Goal: Task Accomplishment & Management: Complete application form

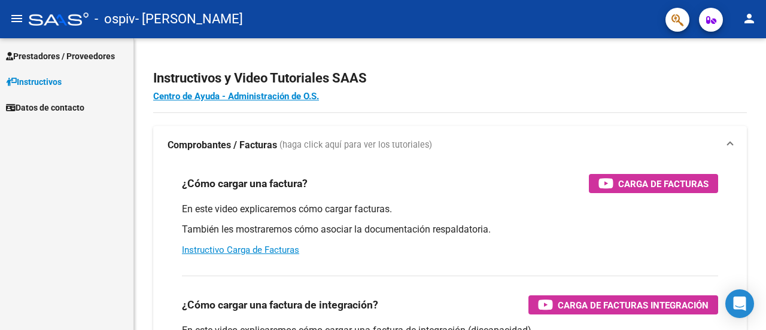
click at [63, 54] on span "Prestadores / Proveedores" at bounding box center [60, 56] width 109 height 13
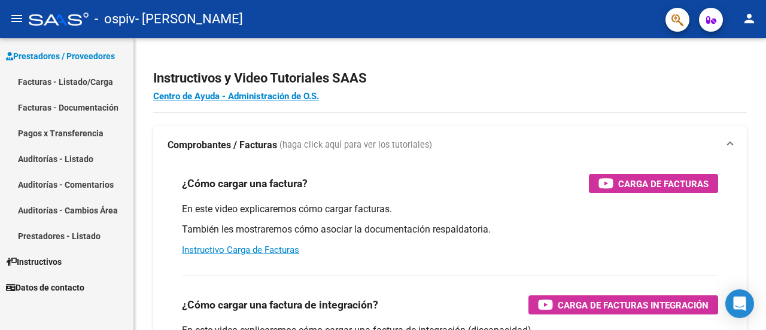
click at [101, 84] on link "Facturas - Listado/Carga" at bounding box center [66, 82] width 133 height 26
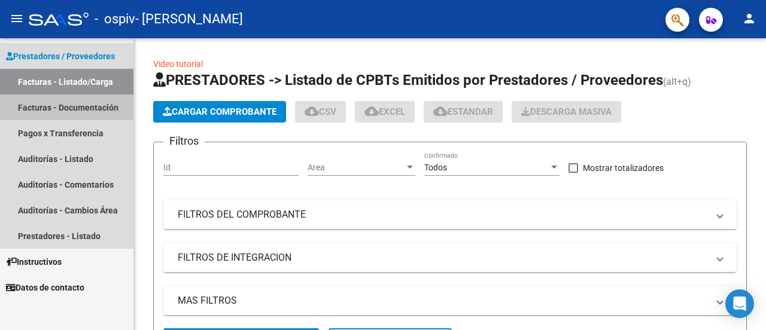
click at [96, 107] on link "Facturas - Documentación" at bounding box center [66, 108] width 133 height 26
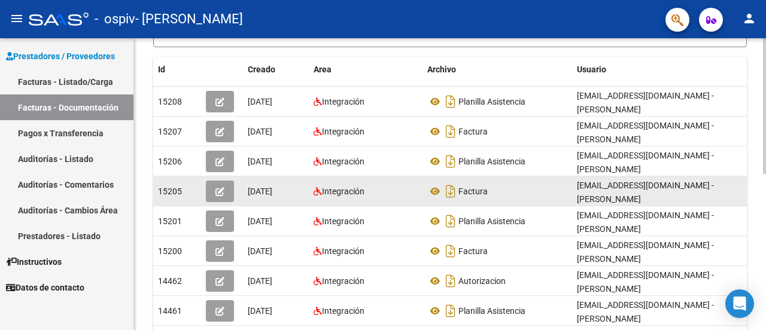
scroll to position [226, 0]
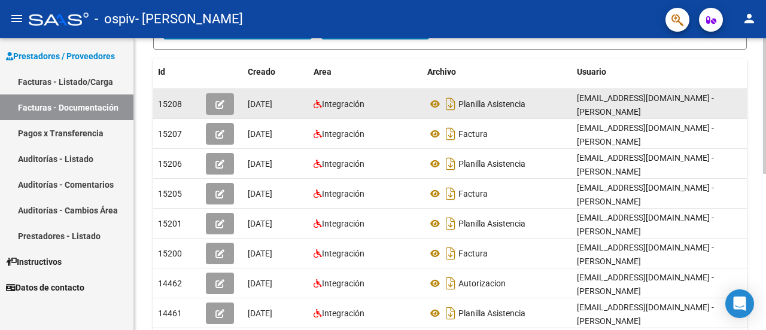
click at [527, 105] on div "Planilla Asistencia" at bounding box center [497, 104] width 140 height 19
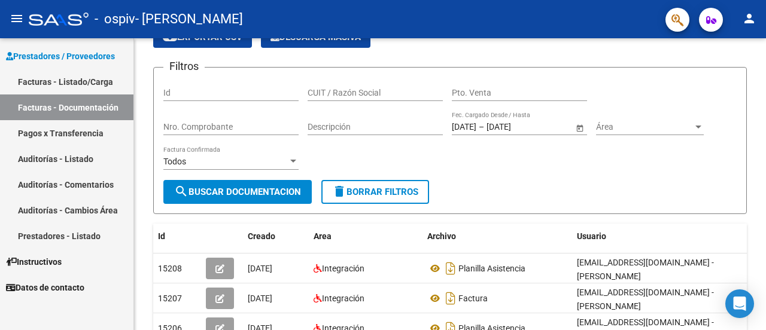
scroll to position [32, 0]
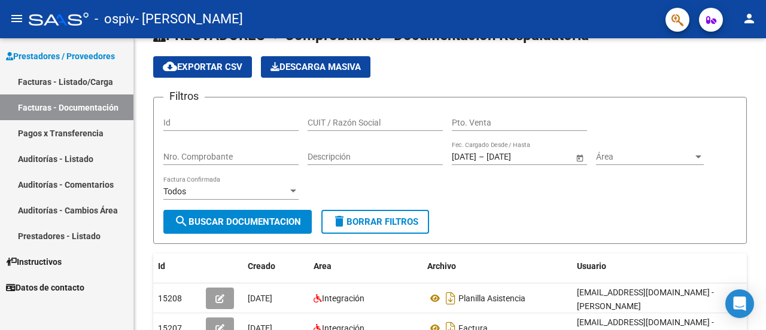
click at [708, 25] on span "button" at bounding box center [711, 20] width 10 height 24
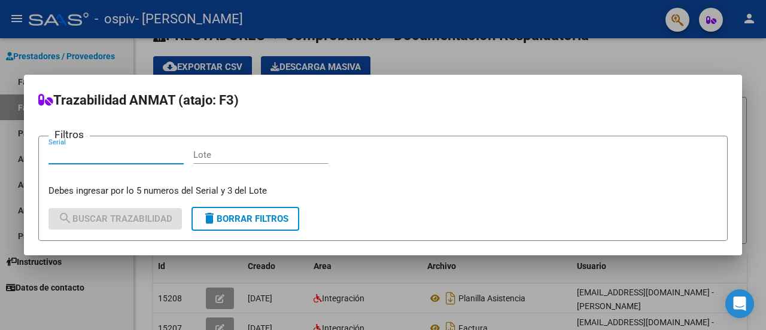
click at [708, 25] on div at bounding box center [383, 165] width 766 height 330
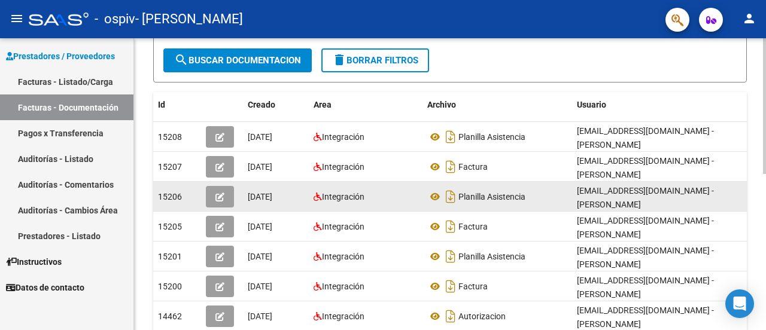
scroll to position [209, 0]
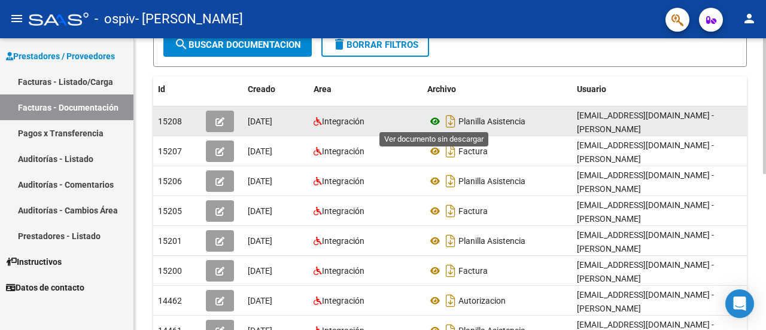
click at [438, 122] on icon at bounding box center [435, 121] width 16 height 14
click at [245, 122] on datatable-body-cell "[DATE]" at bounding box center [276, 121] width 66 height 29
click at [218, 121] on icon "button" at bounding box center [220, 121] width 9 height 9
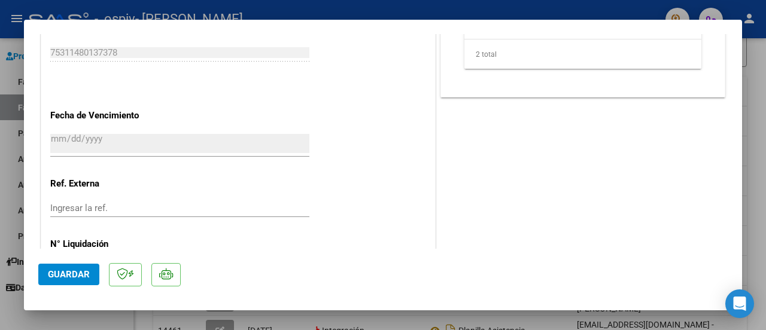
scroll to position [824, 0]
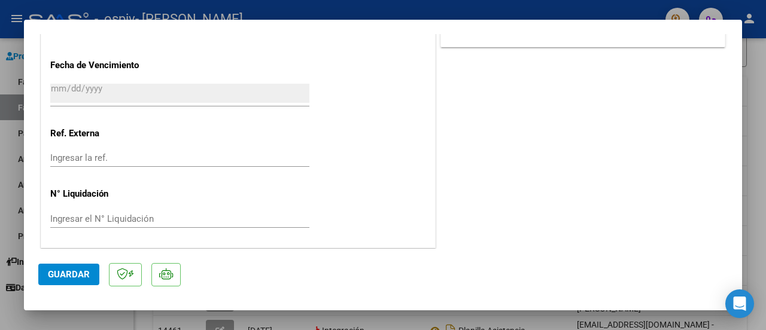
click at [503, 324] on div at bounding box center [383, 165] width 766 height 330
type input "$ 0,00"
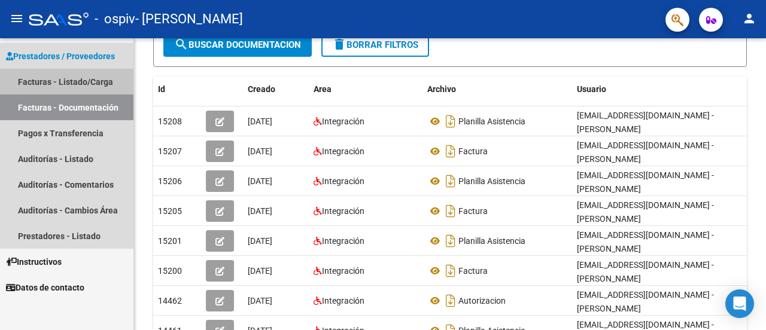
click at [81, 78] on link "Facturas - Listado/Carga" at bounding box center [66, 82] width 133 height 26
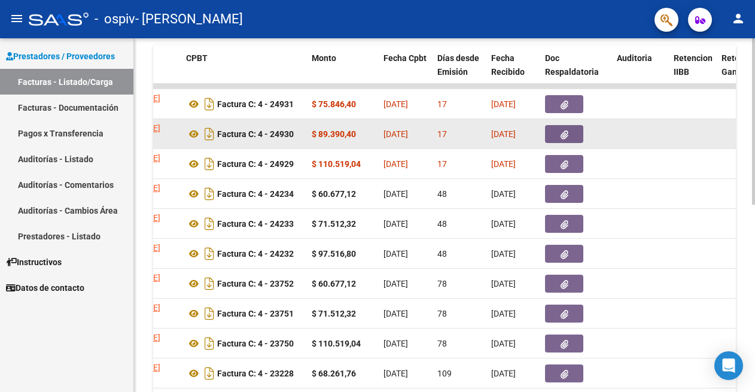
scroll to position [265, 0]
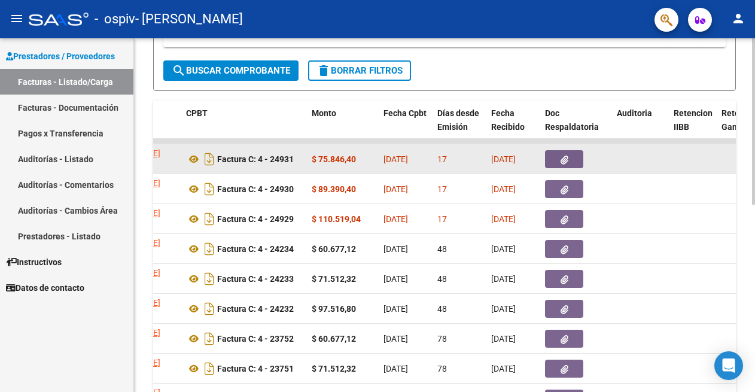
click at [509, 166] on datatable-body-cell "[DATE]" at bounding box center [514, 158] width 54 height 29
click at [521, 166] on datatable-body-cell "[DATE]" at bounding box center [514, 158] width 54 height 29
click at [567, 162] on icon "button" at bounding box center [565, 160] width 8 height 9
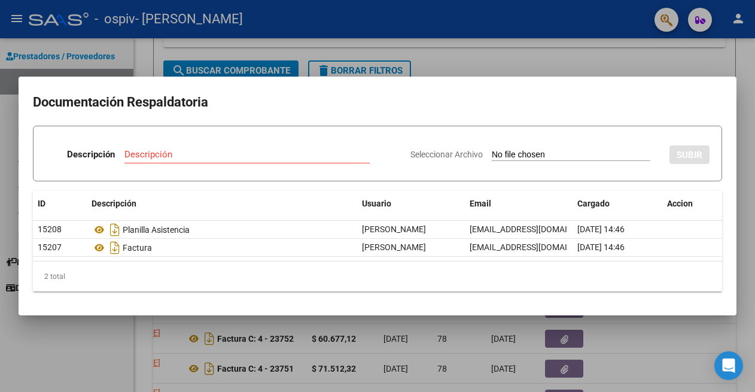
drag, startPoint x: 493, startPoint y: 96, endPoint x: 565, endPoint y: 101, distance: 72.0
click at [607, 90] on mat-dialog-container "Documentación Respaldatoria Descripción Descripción Seleccionar Archivo SUBIR I…" at bounding box center [378, 196] width 718 height 238
click at [187, 160] on div "Descripción" at bounding box center [247, 154] width 245 height 18
click at [666, 74] on div at bounding box center [377, 196] width 755 height 392
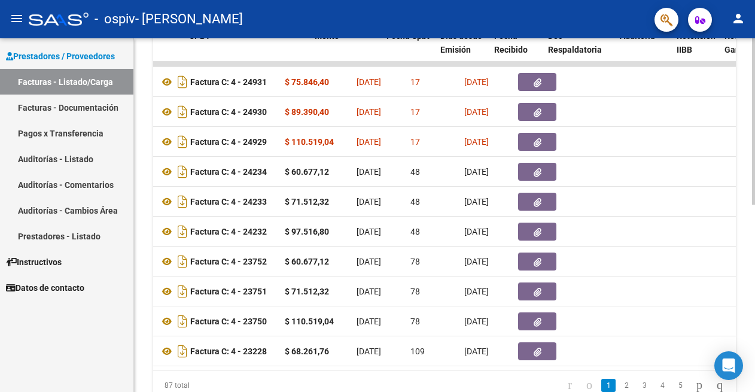
scroll to position [0, 390]
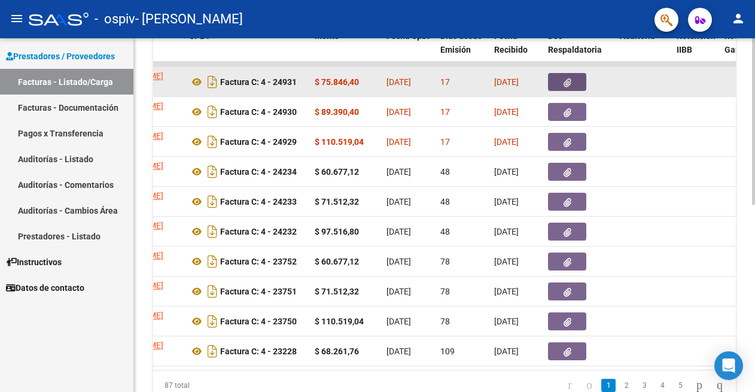
click at [579, 83] on button "button" at bounding box center [567, 82] width 38 height 18
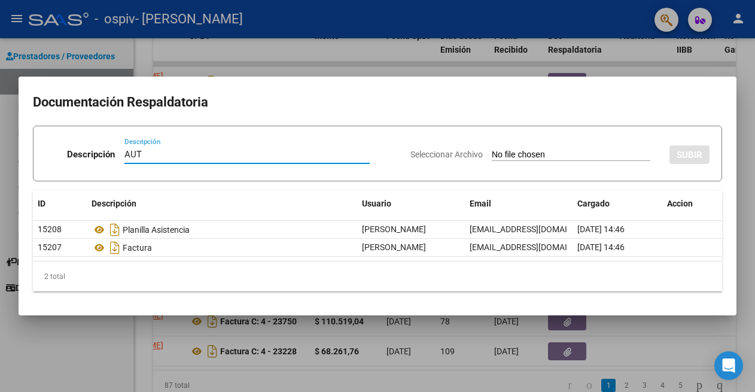
type input "AUT"
click at [540, 154] on input "Seleccionar Archivo" at bounding box center [571, 155] width 159 height 11
click at [641, 330] on div at bounding box center [377, 196] width 755 height 392
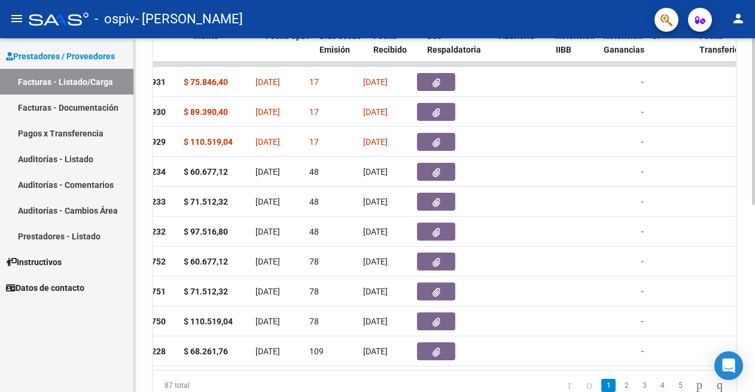
scroll to position [0, 511]
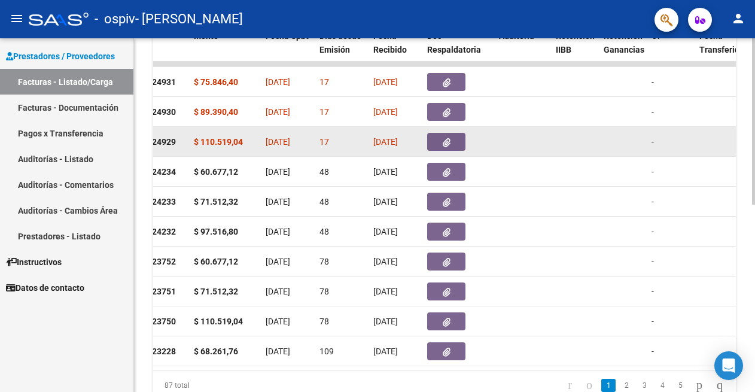
click at [450, 145] on icon "button" at bounding box center [447, 142] width 8 height 9
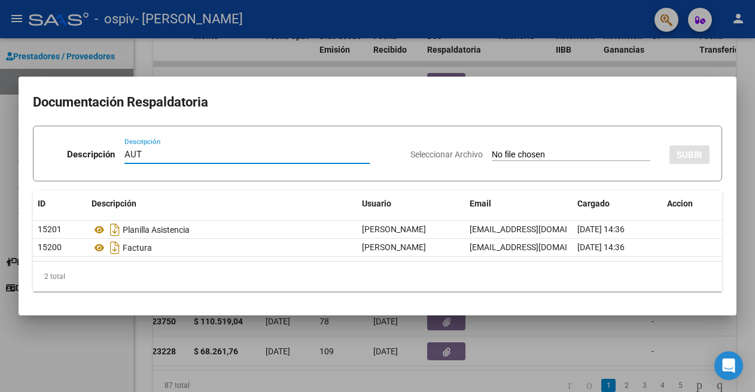
type input "AUT"
click at [557, 154] on input "Seleccionar Archivo" at bounding box center [571, 155] width 159 height 11
type input "C:\fakepath\BAQUINA TADEO TRASLADO TERAPIAS 2025.pdf"
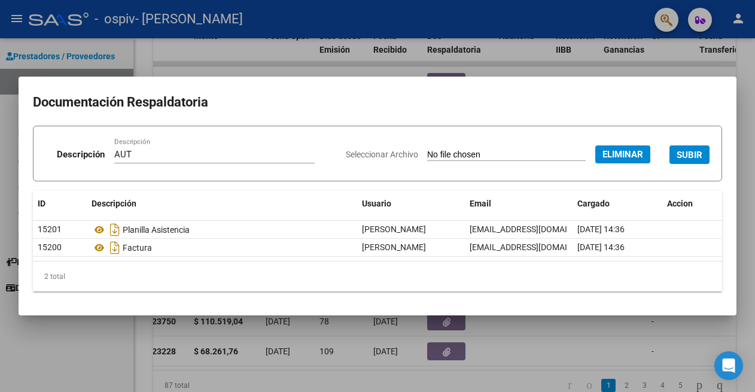
click at [688, 160] on button "SUBIR" at bounding box center [690, 154] width 40 height 19
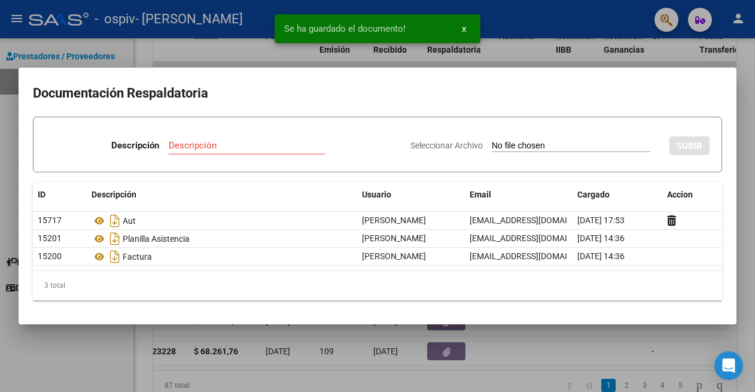
click at [527, 330] on div at bounding box center [377, 196] width 755 height 392
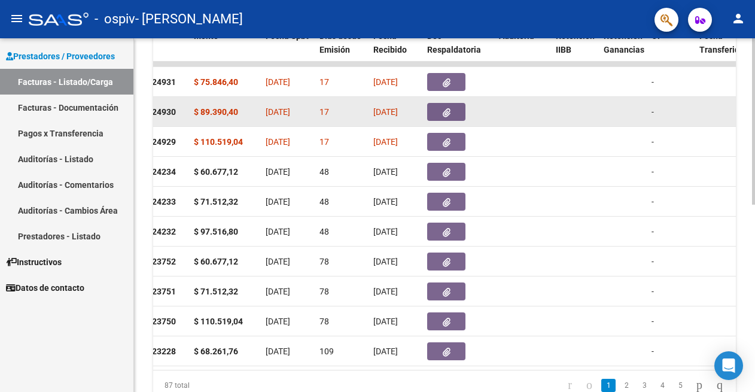
click at [447, 111] on icon "button" at bounding box center [447, 112] width 8 height 9
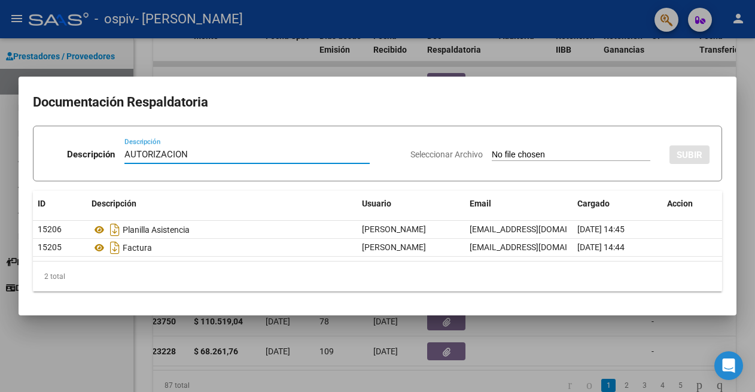
type input "AUTORIZACION"
click at [594, 153] on input "Seleccionar Archivo" at bounding box center [571, 155] width 159 height 11
type input "C:\fakepath\CALDERON JONAS TRASLADO 2025.pdf"
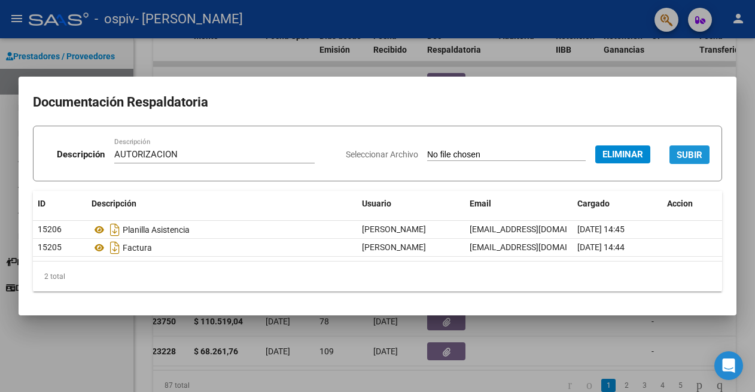
click at [693, 159] on span "SUBIR" at bounding box center [690, 155] width 26 height 11
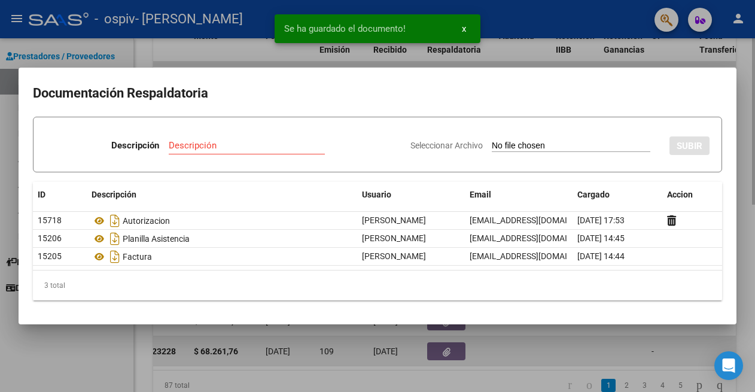
click at [582, 330] on div at bounding box center [377, 196] width 755 height 392
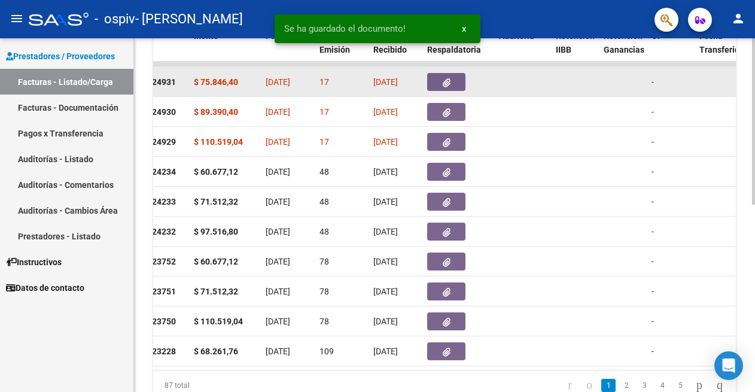
click at [438, 81] on button "button" at bounding box center [446, 82] width 38 height 18
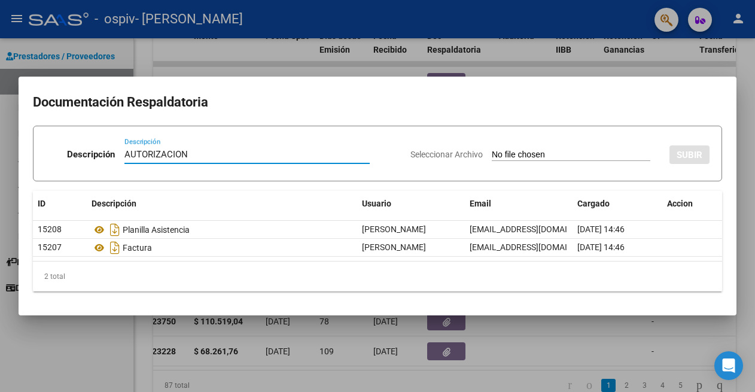
type input "AUTORIZACION"
click at [492, 150] on input "Seleccionar Archivo" at bounding box center [571, 155] width 159 height 11
type input "C:\fakepath\[PERSON_NAME] TRASLADO .pdf"
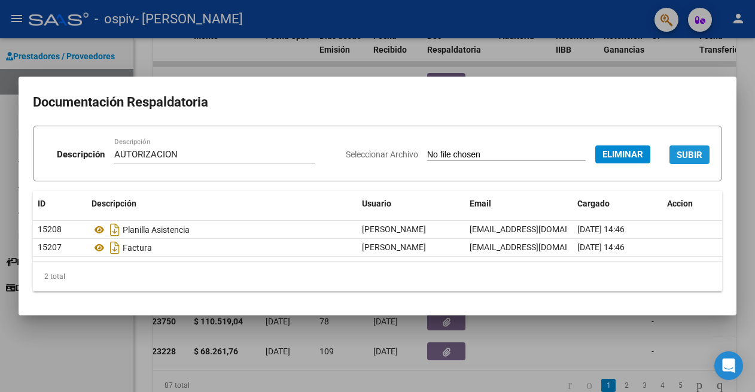
click at [692, 150] on span "SUBIR" at bounding box center [690, 155] width 26 height 11
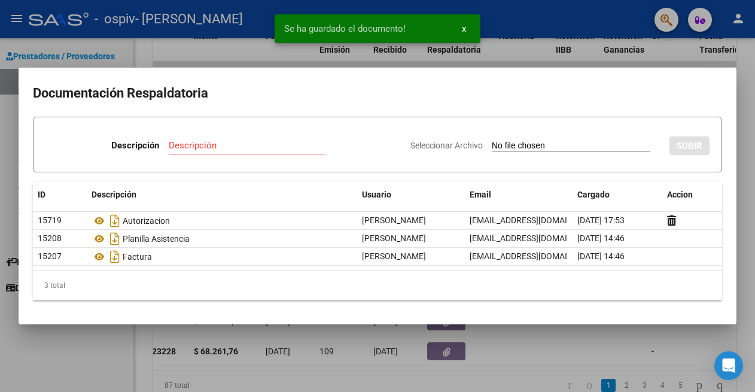
click at [585, 330] on div at bounding box center [377, 196] width 755 height 392
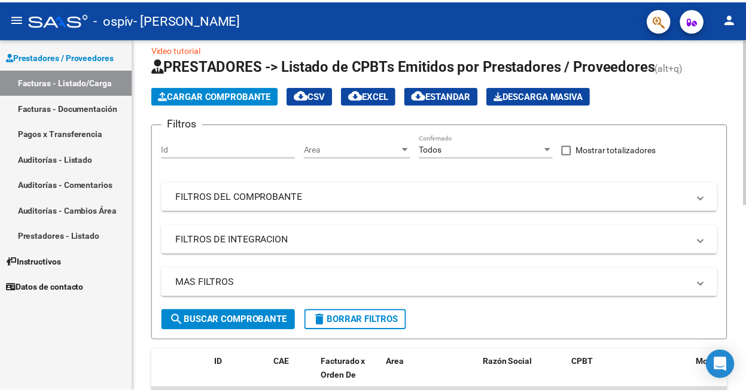
scroll to position [0, 0]
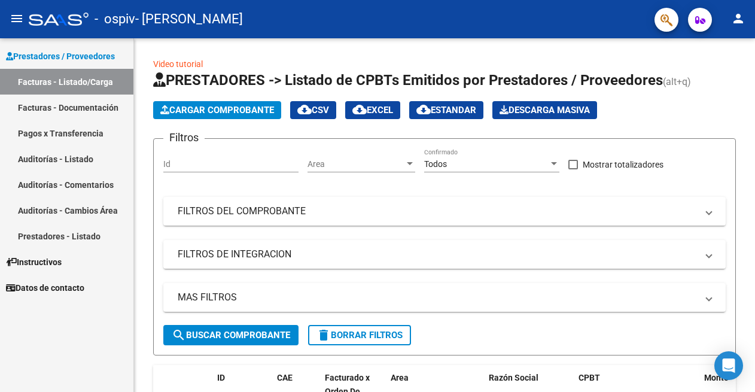
click at [735, 19] on mat-icon "person" at bounding box center [739, 18] width 14 height 14
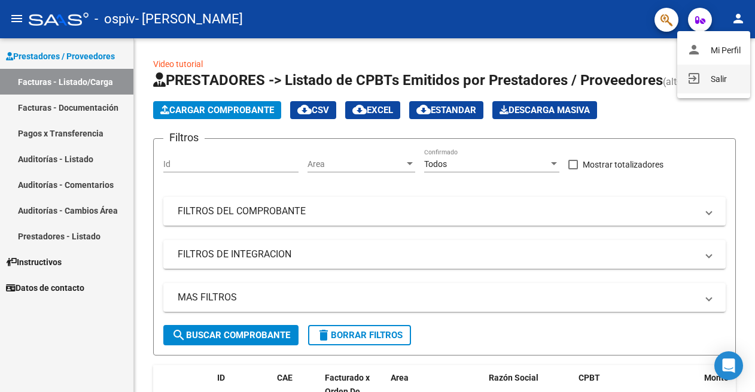
click at [724, 74] on button "exit_to_app Salir" at bounding box center [714, 79] width 73 height 29
